Goal: Information Seeking & Learning: Check status

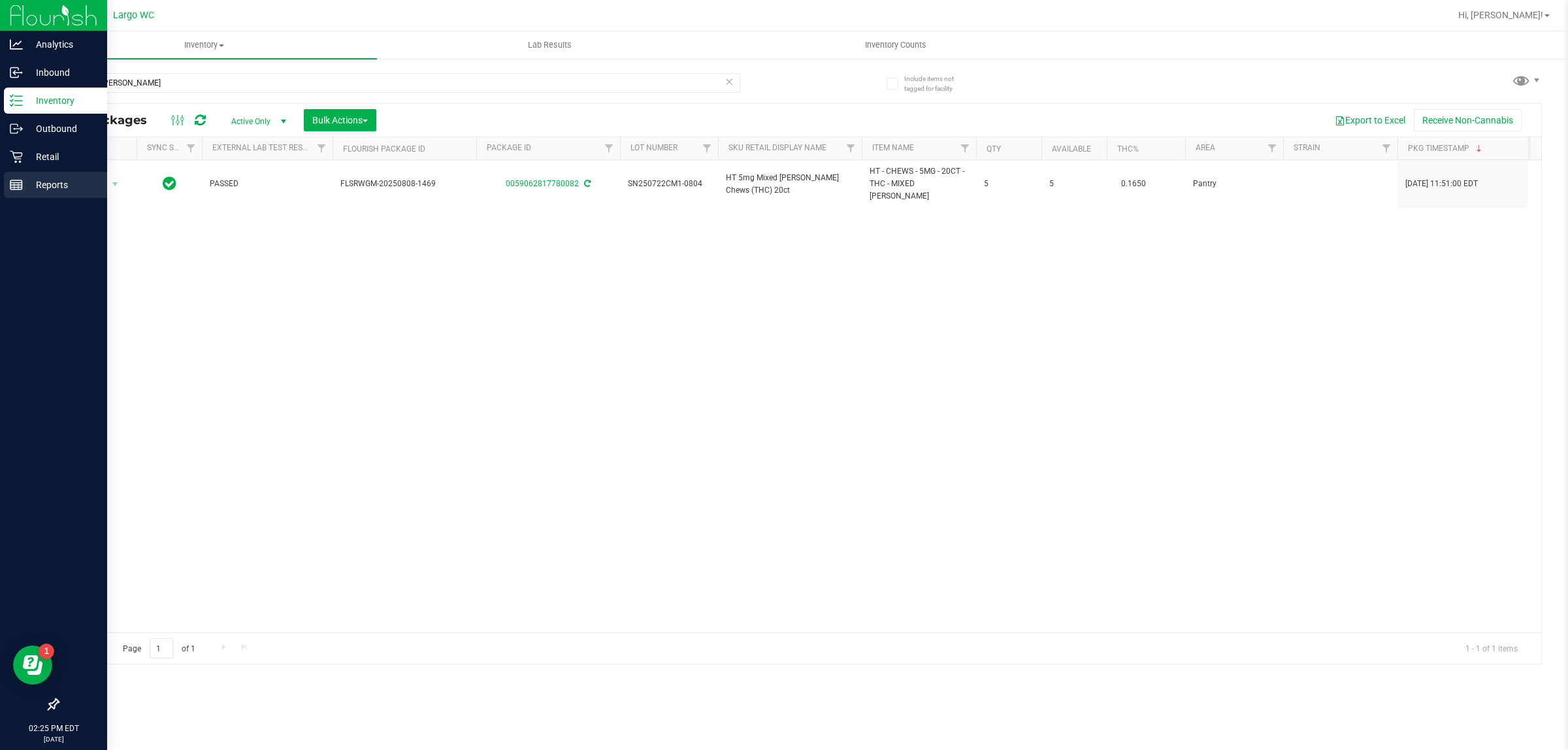
click at [38, 195] on div "Reports" at bounding box center [55, 184] width 103 height 26
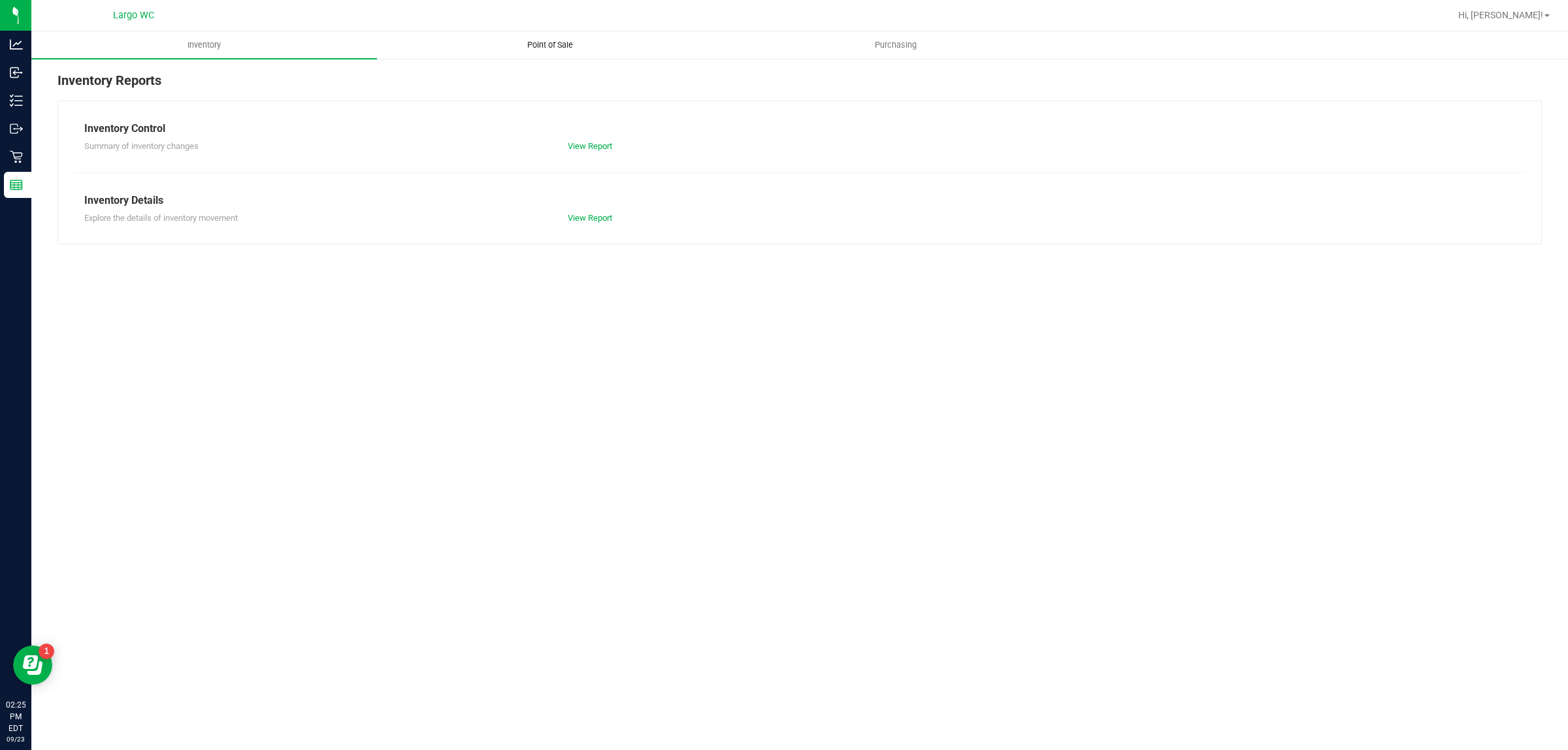
drag, startPoint x: 556, startPoint y: 20, endPoint x: 550, endPoint y: 40, distance: 20.9
click at [555, 25] on div at bounding box center [842, 15] width 1216 height 25
click at [550, 42] on span "Point of Sale" at bounding box center [550, 45] width 81 height 12
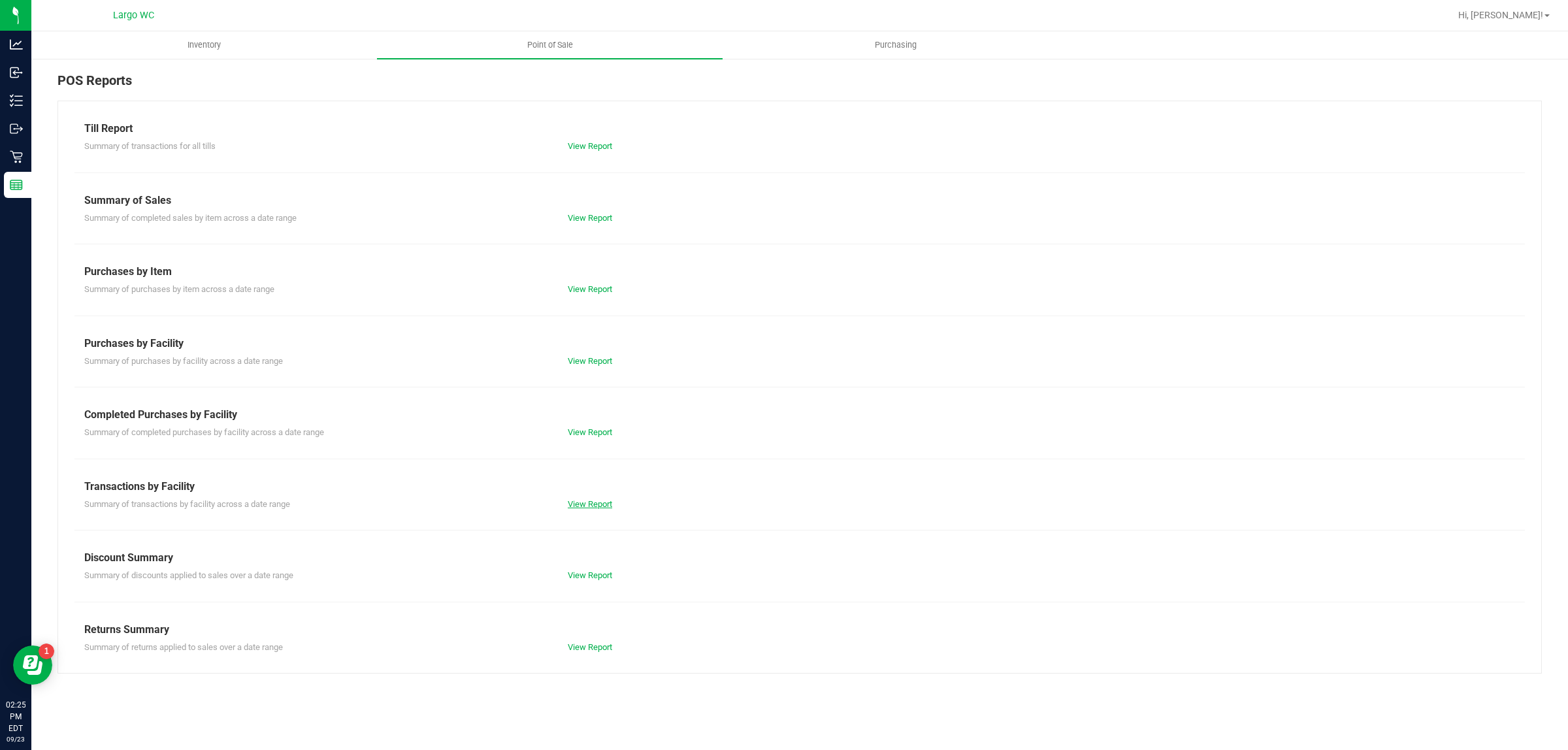
click at [607, 503] on link "View Report" at bounding box center [590, 504] width 44 height 10
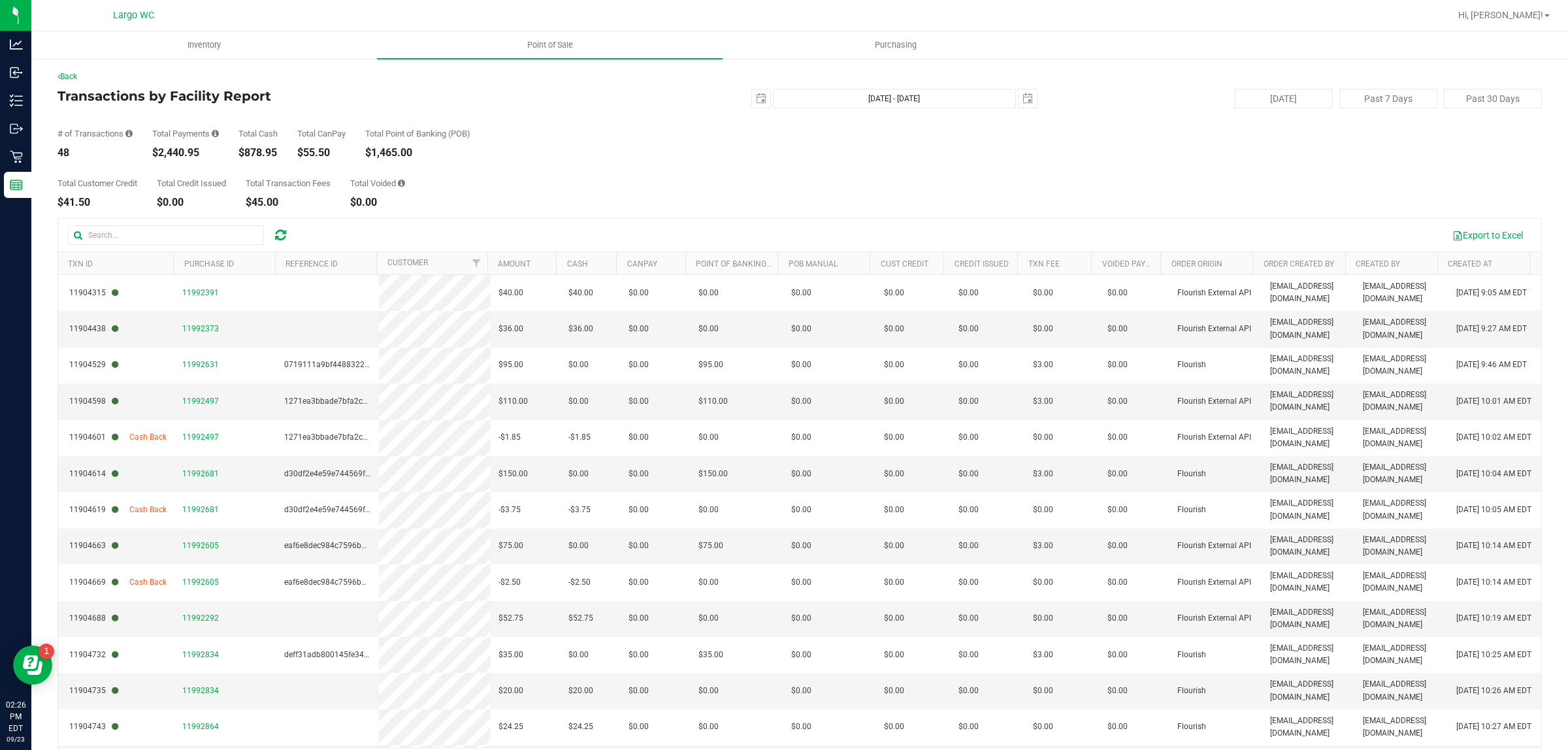
click at [405, 181] on icon at bounding box center [401, 183] width 7 height 9
drag, startPoint x: 406, startPoint y: 181, endPoint x: 455, endPoint y: 38, distance: 151.2
click at [405, 181] on icon at bounding box center [401, 183] width 7 height 9
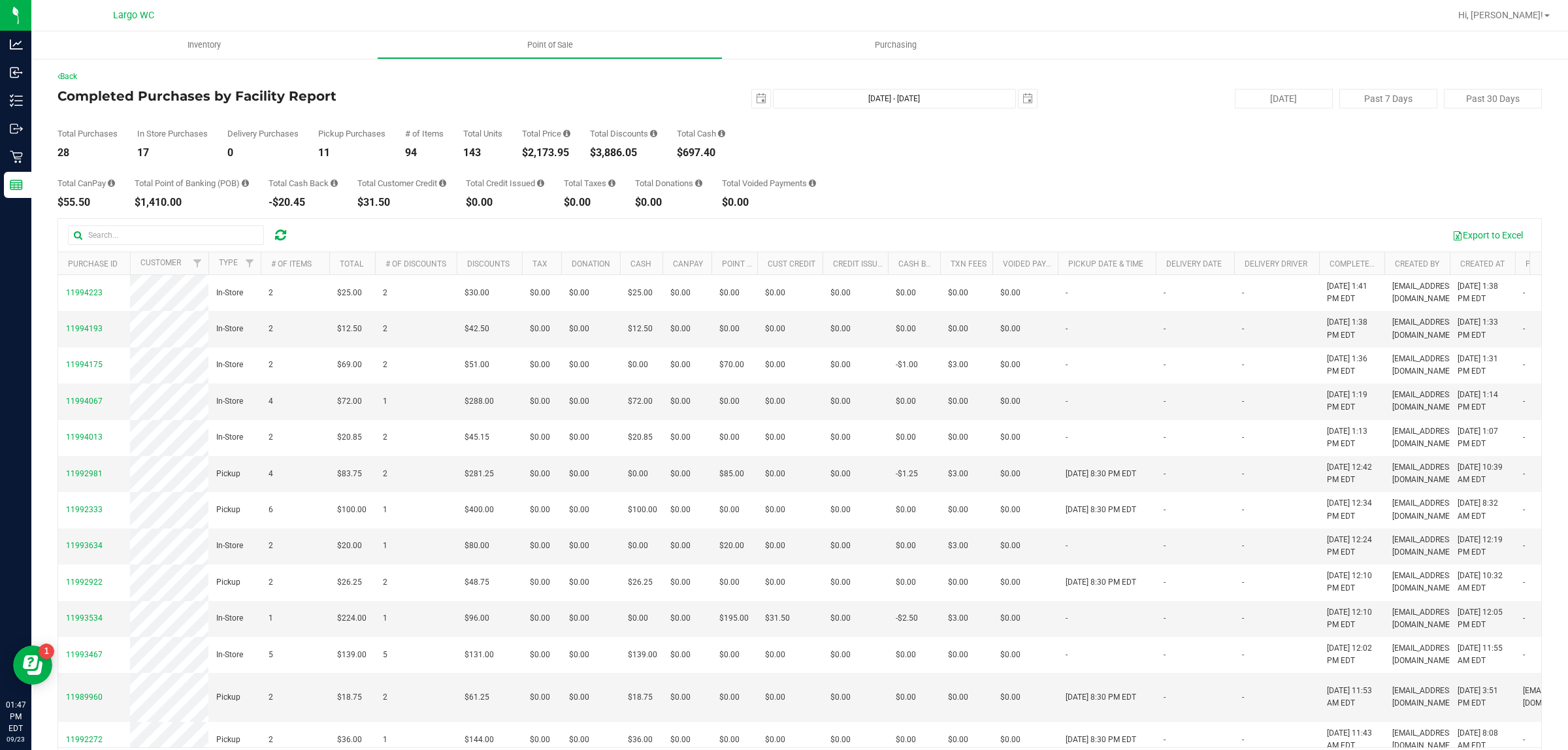
drag, startPoint x: 560, startPoint y: 147, endPoint x: 517, endPoint y: 153, distance: 43.4
click at [517, 153] on div "Total Purchases 28 In Store Purchases 17 Delivery Purchases 0 Pickup Purchases …" at bounding box center [799, 132] width 1484 height 49
click at [531, 155] on div "$2,173.95" at bounding box center [546, 152] width 48 height 11
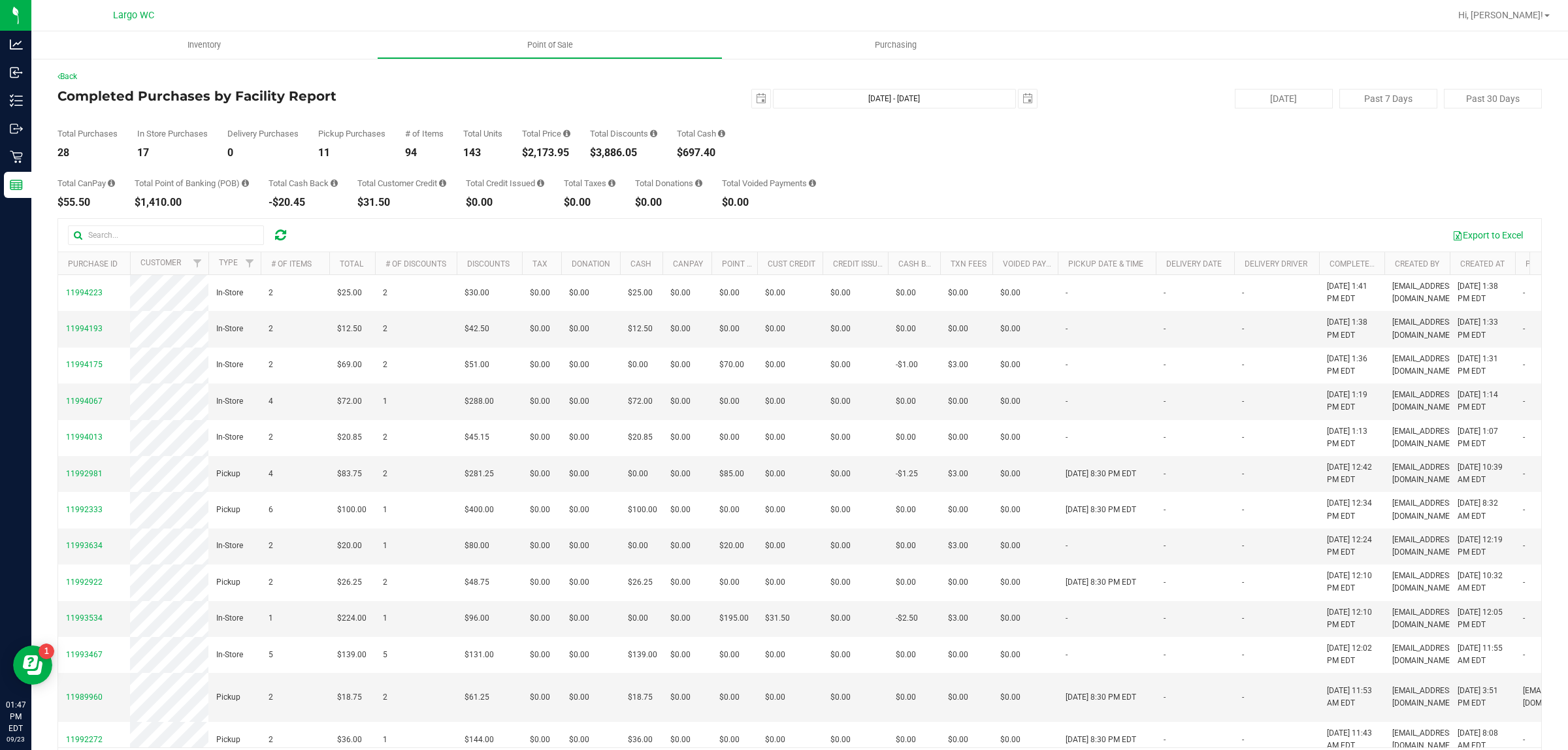
click at [592, 155] on div "Total Purchases 28 In Store Purchases 17 Delivery Purchases 0 Pickup Purchases …" at bounding box center [799, 132] width 1484 height 49
click at [608, 152] on div "$3,886.05" at bounding box center [624, 152] width 68 height 11
click at [611, 151] on div "$3,886.05" at bounding box center [624, 152] width 68 height 11
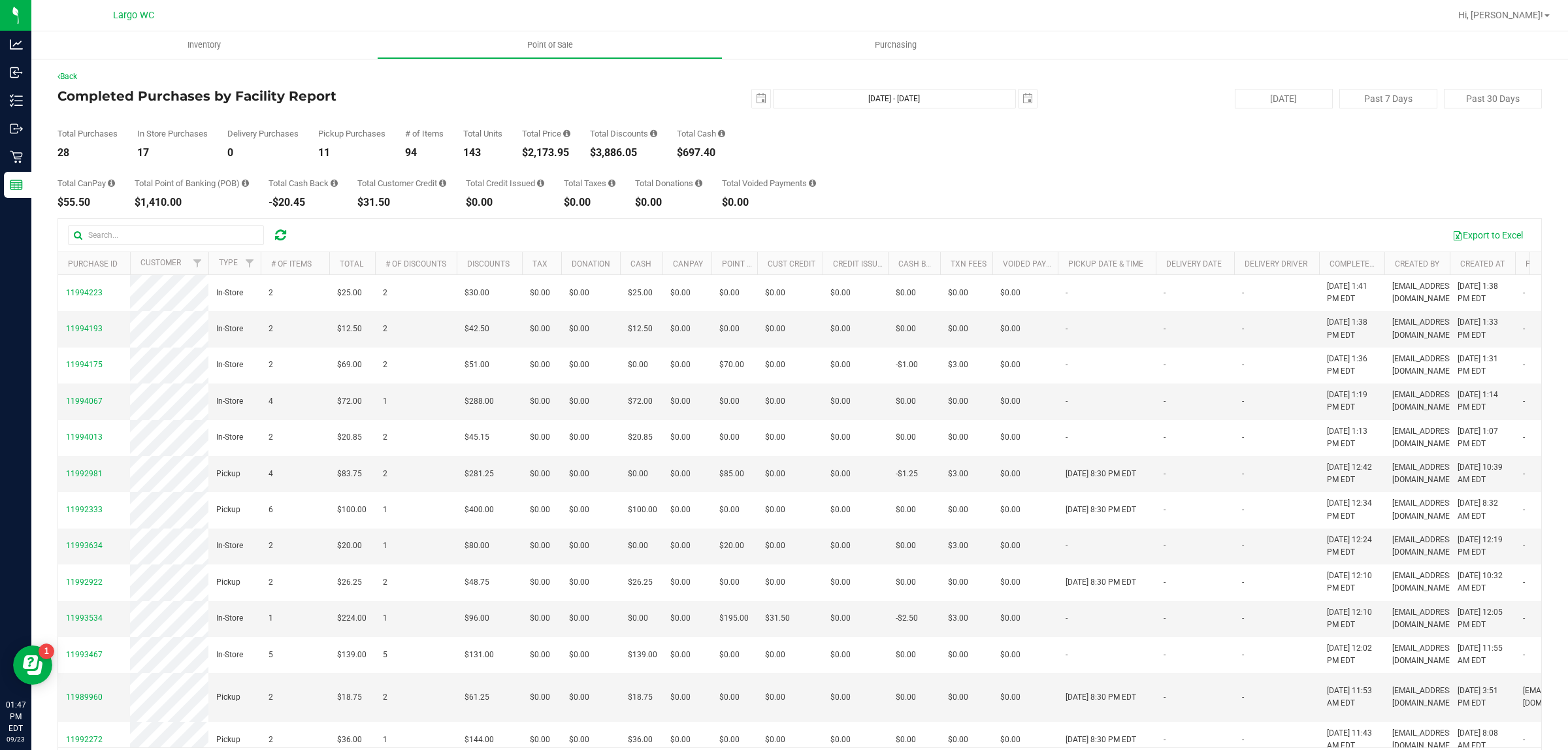
click at [551, 144] on div "Total Price $2,173.95" at bounding box center [546, 144] width 48 height 29
click at [551, 154] on div "$2,173.95" at bounding box center [546, 152] width 48 height 11
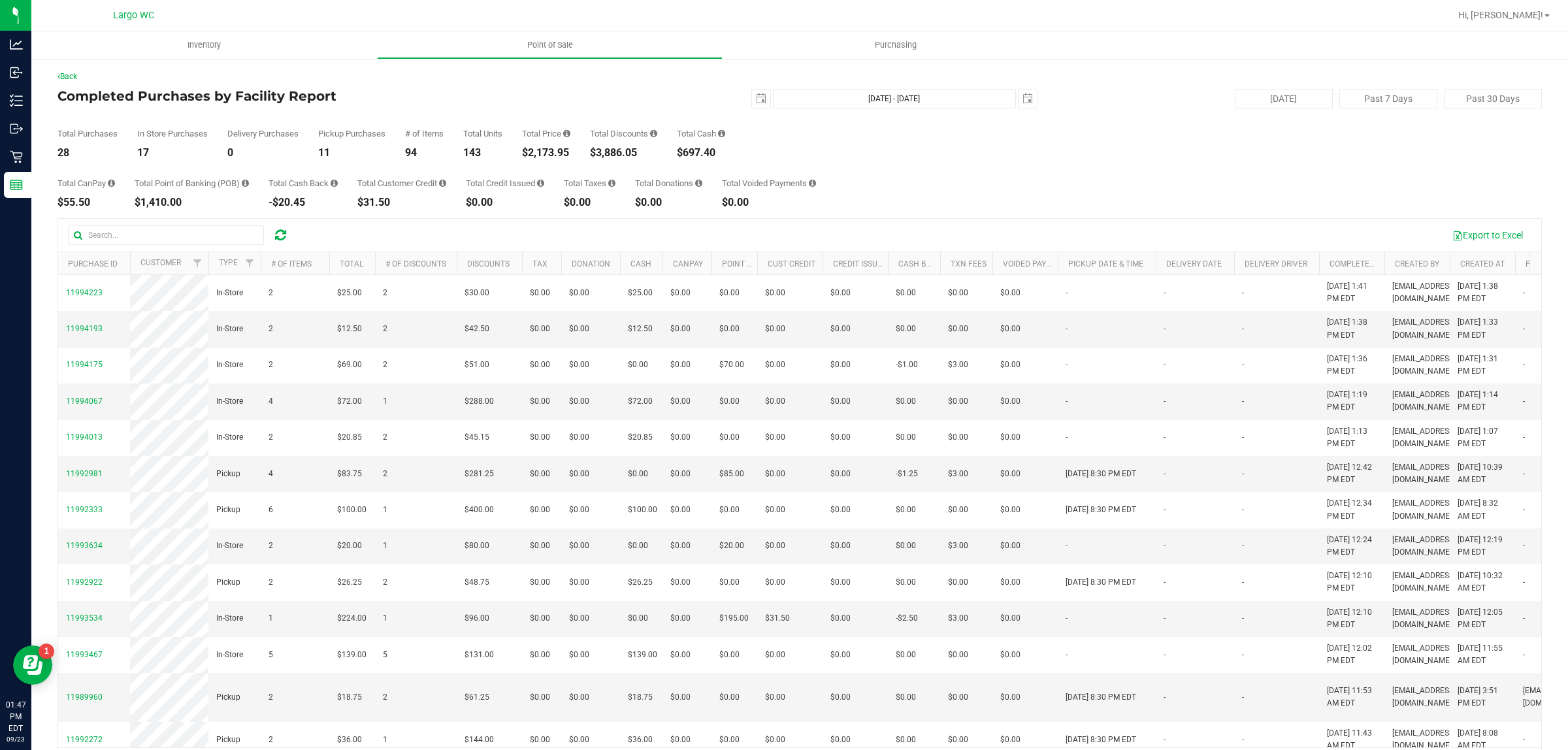
click at [629, 151] on div "$3,886.05" at bounding box center [624, 152] width 68 height 11
click at [716, 153] on div "$697.40" at bounding box center [701, 152] width 48 height 11
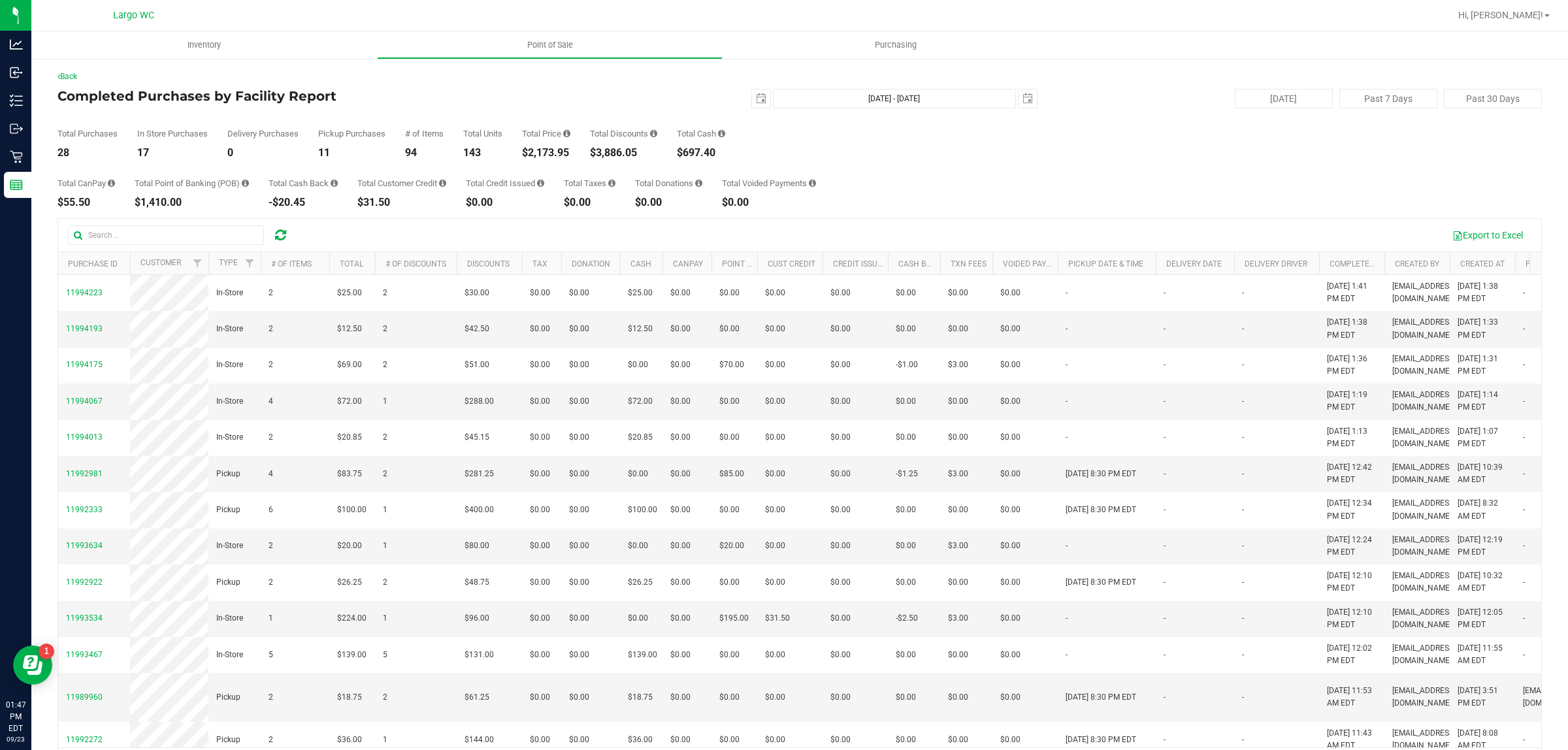
click at [716, 153] on div "$697.40" at bounding box center [701, 152] width 48 height 11
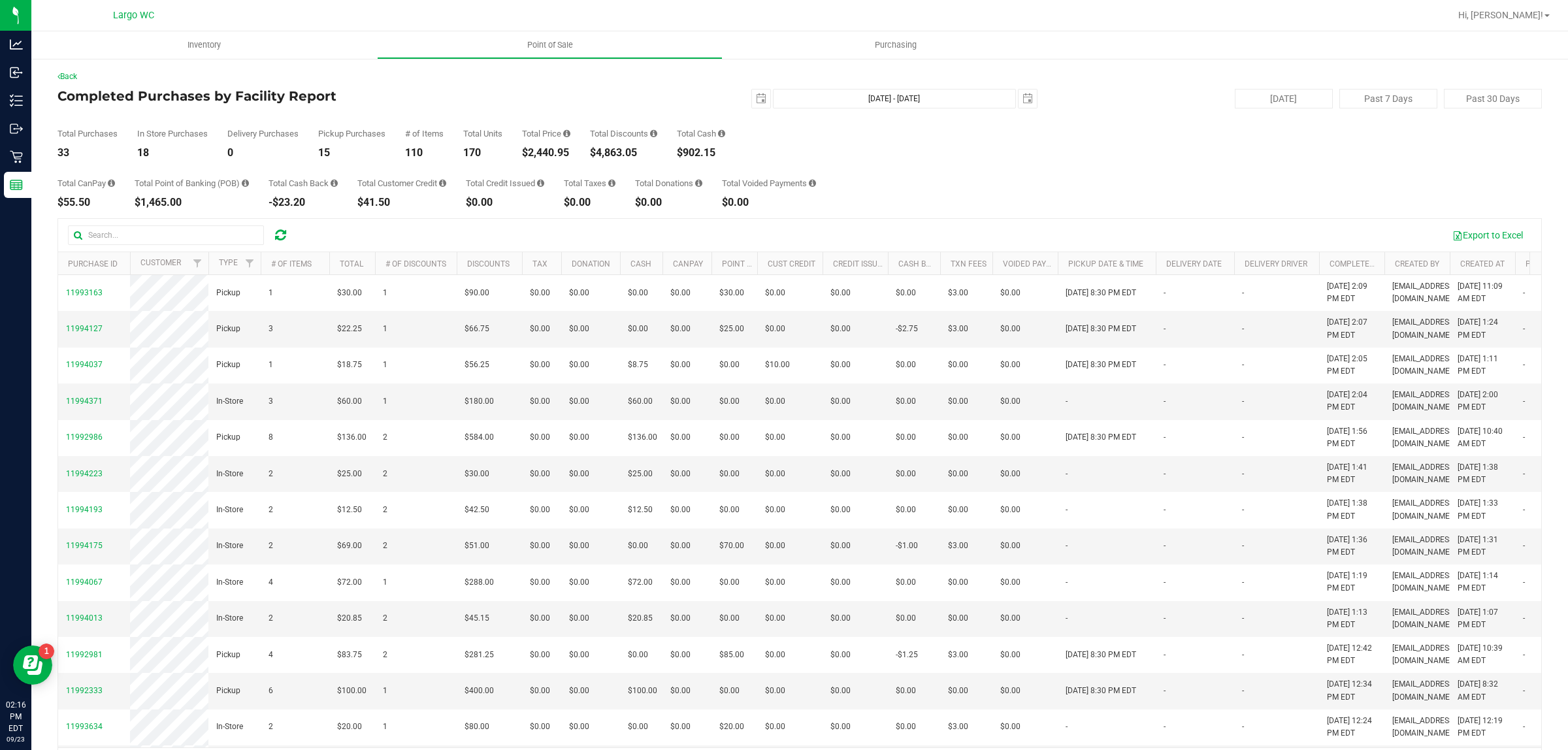
click at [547, 153] on div "$2,440.95" at bounding box center [546, 152] width 48 height 11
click at [539, 151] on div "$2,440.95" at bounding box center [546, 152] width 48 height 11
click at [560, 151] on div "$2,440.95" at bounding box center [546, 152] width 48 height 11
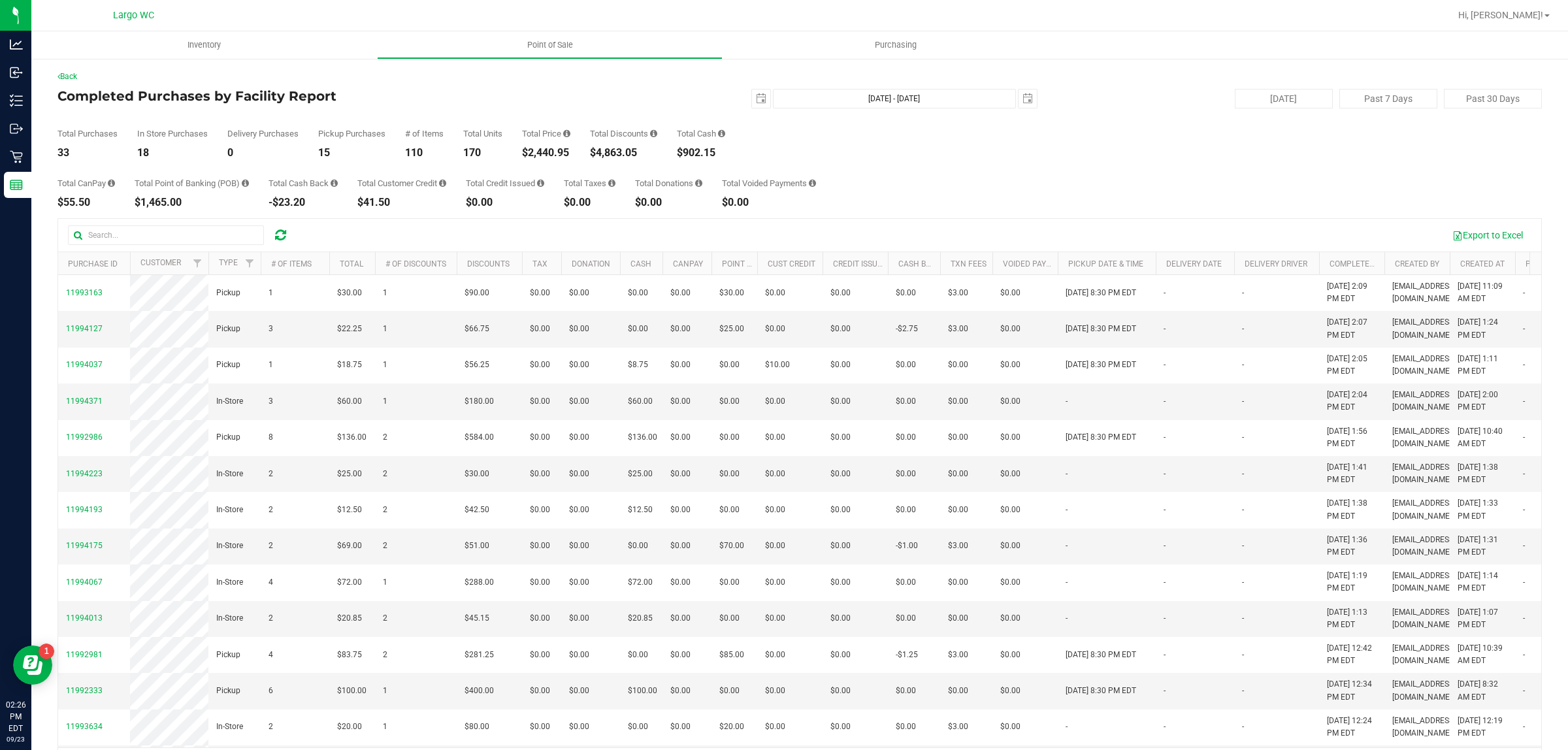
click at [560, 151] on div "$2,440.95" at bounding box center [546, 152] width 48 height 11
click at [710, 171] on div "Total CanPay $55.50 Total Point of Banking (POB) $1,465.00 Total Cash Back -$23…" at bounding box center [799, 182] width 1484 height 49
click at [713, 146] on div "Total Cash $902.15" at bounding box center [701, 144] width 48 height 29
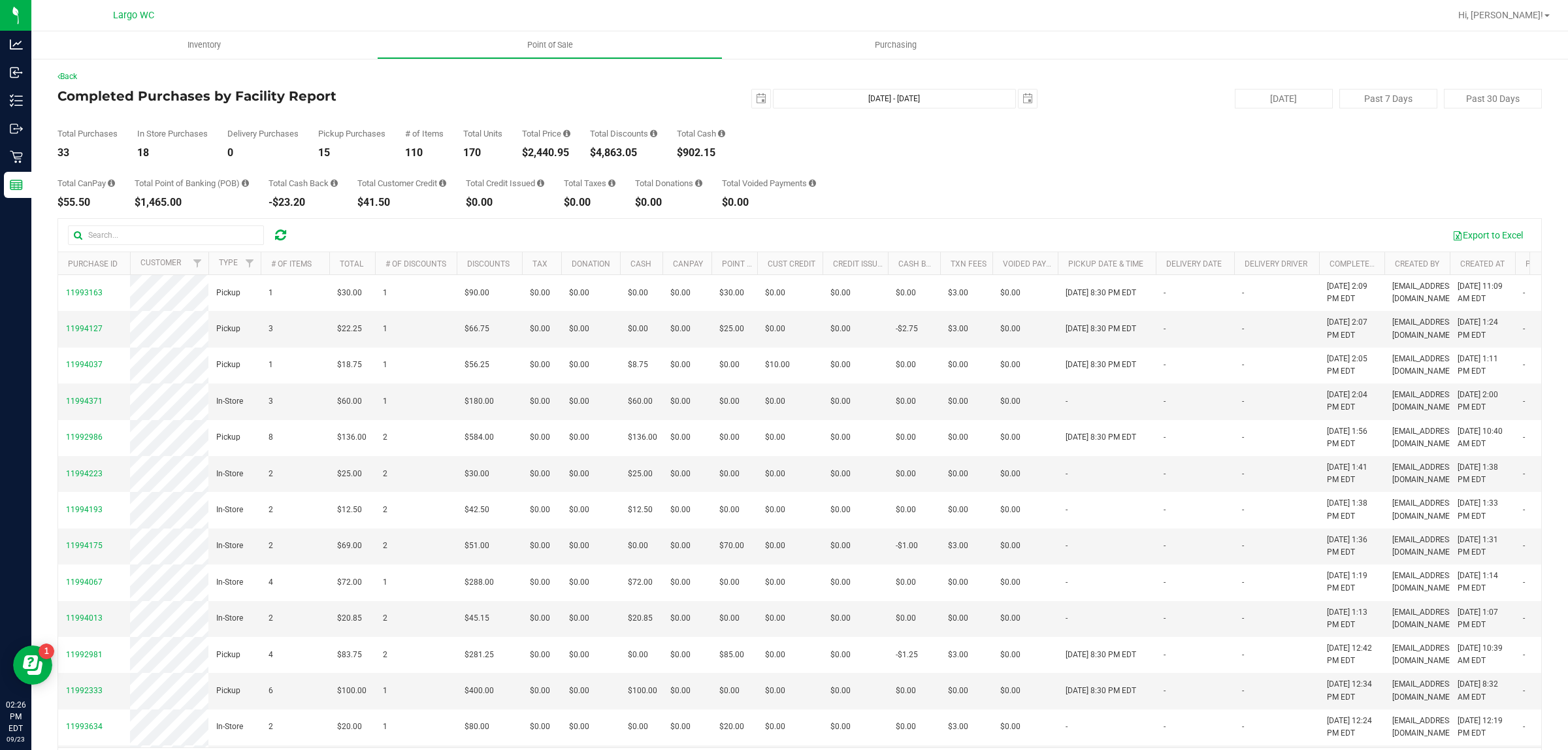
click at [733, 141] on div "Total Purchases 33 In Store Purchases 18 Delivery Purchases 0 Pickup Purchases …" at bounding box center [799, 132] width 1484 height 49
click at [725, 129] on icon at bounding box center [721, 133] width 7 height 9
click at [725, 136] on icon at bounding box center [721, 133] width 7 height 9
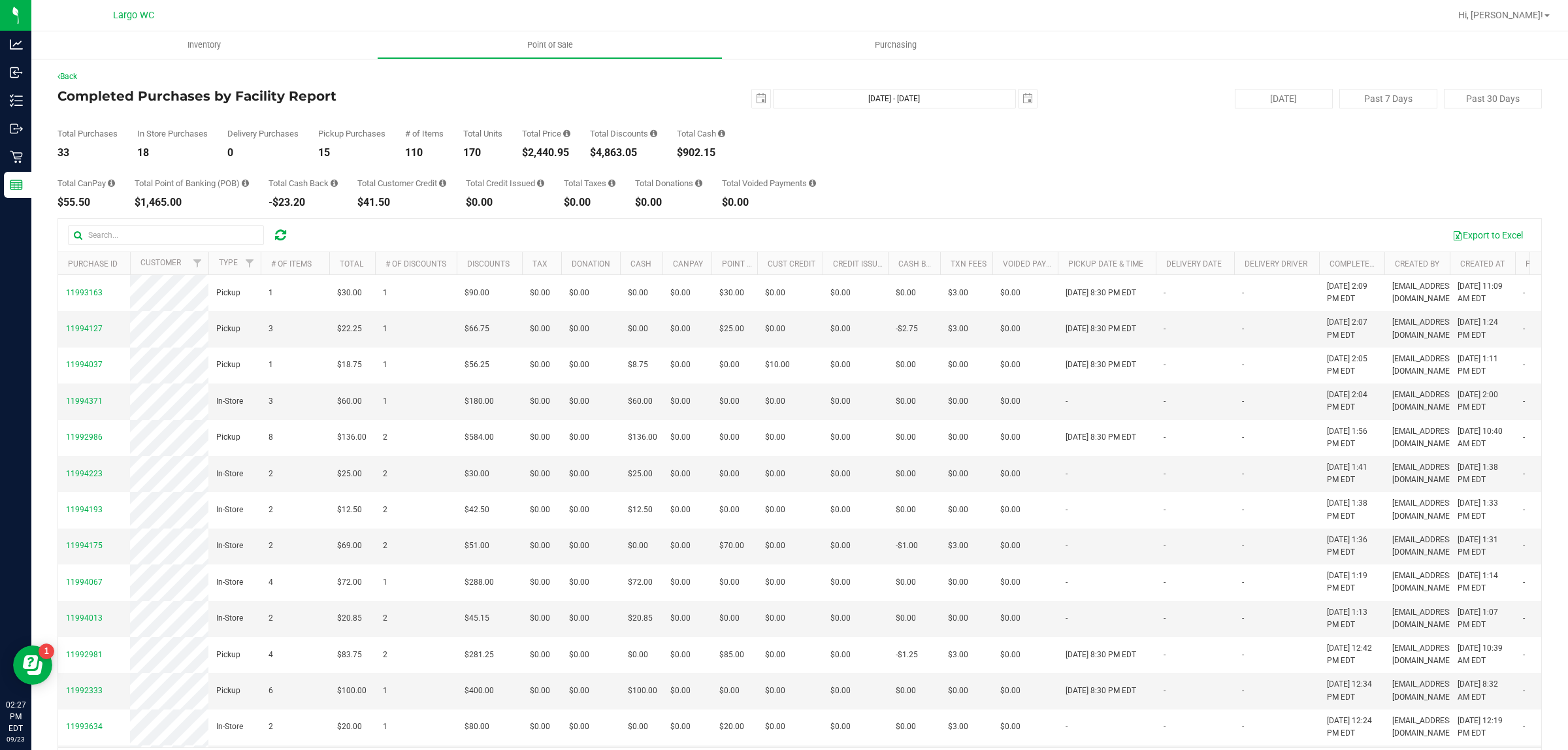
click at [725, 136] on icon at bounding box center [721, 133] width 7 height 9
click at [708, 162] on div "Total CanPay $55.50 Total Point of Banking (POB) $1,465.00 Total Cash Back -$23…" at bounding box center [799, 182] width 1484 height 49
click at [702, 158] on div "$902.15" at bounding box center [701, 152] width 48 height 11
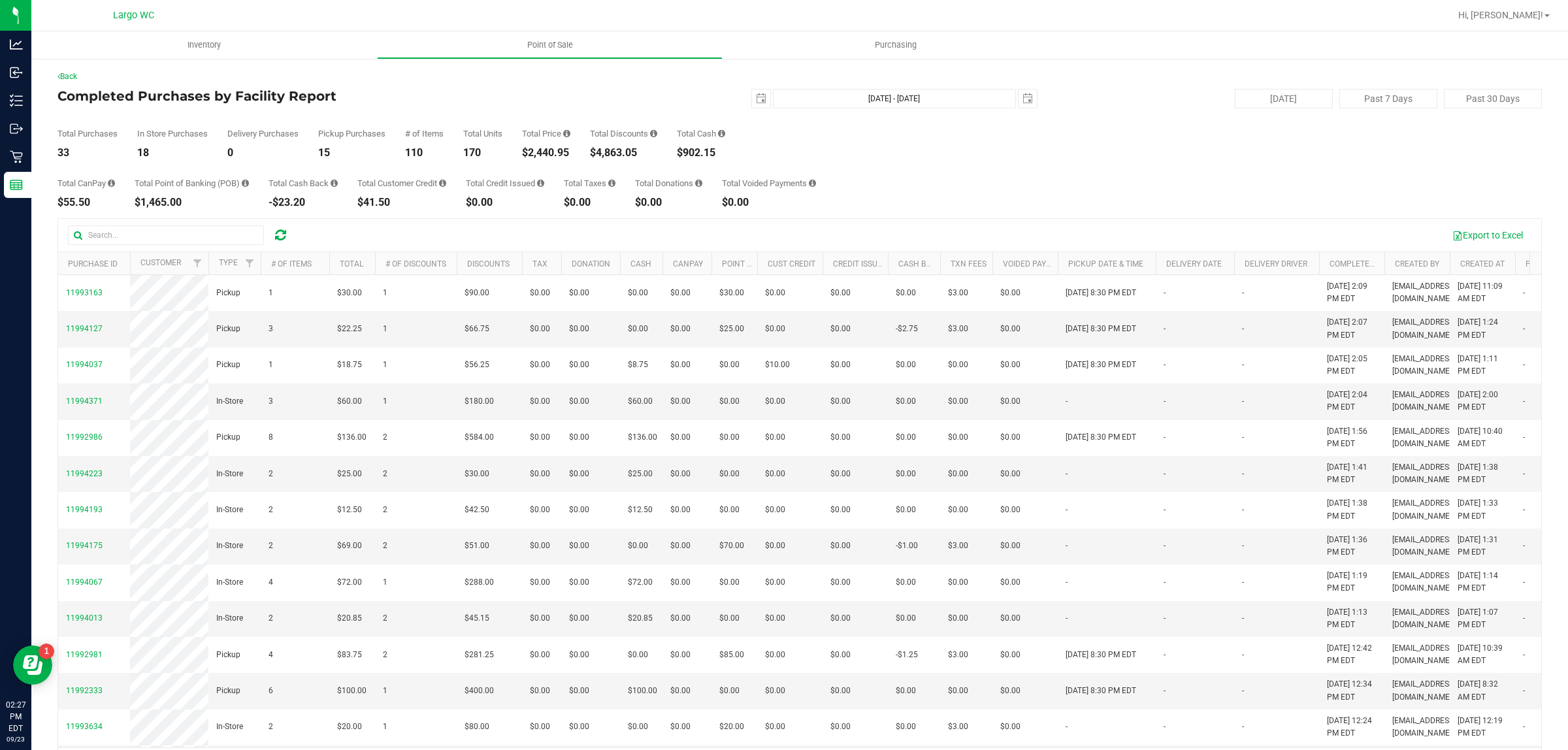
click at [751, 147] on div "Total Purchases 33 In Store Purchases 18 Delivery Purchases 0 Pickup Purchases …" at bounding box center [799, 132] width 1484 height 49
